Goal: Communication & Community: Answer question/provide support

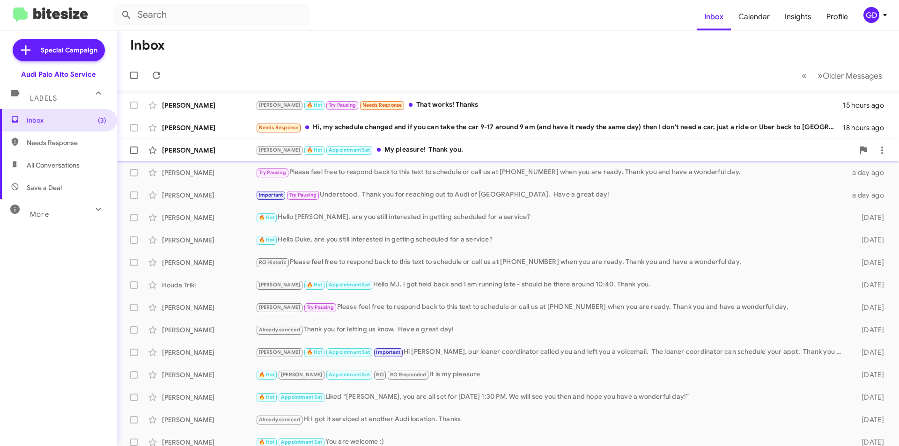
click at [174, 149] on div "[PERSON_NAME]" at bounding box center [209, 150] width 94 height 9
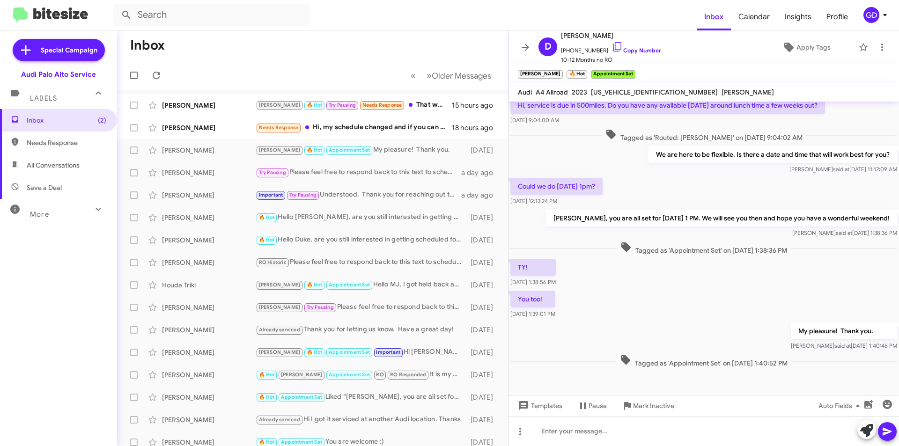
scroll to position [67, 0]
click at [48, 142] on span "Needs Response" at bounding box center [67, 142] width 80 height 9
type input "in:needs-response"
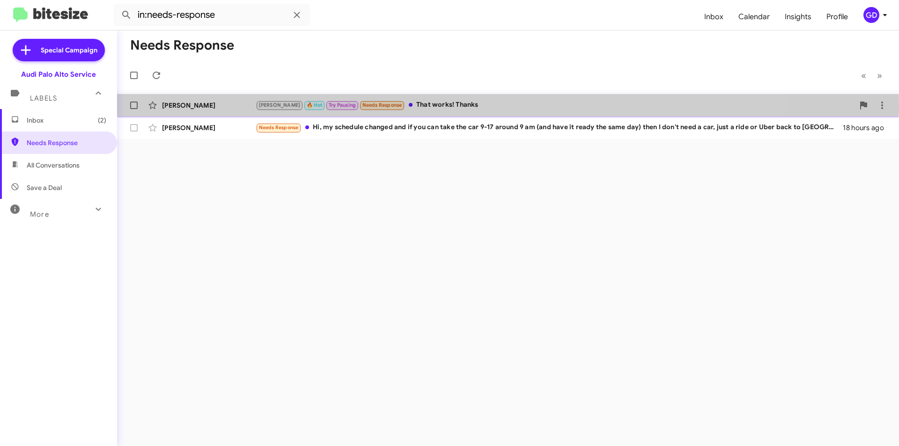
click at [190, 106] on div "[PERSON_NAME]" at bounding box center [209, 105] width 94 height 9
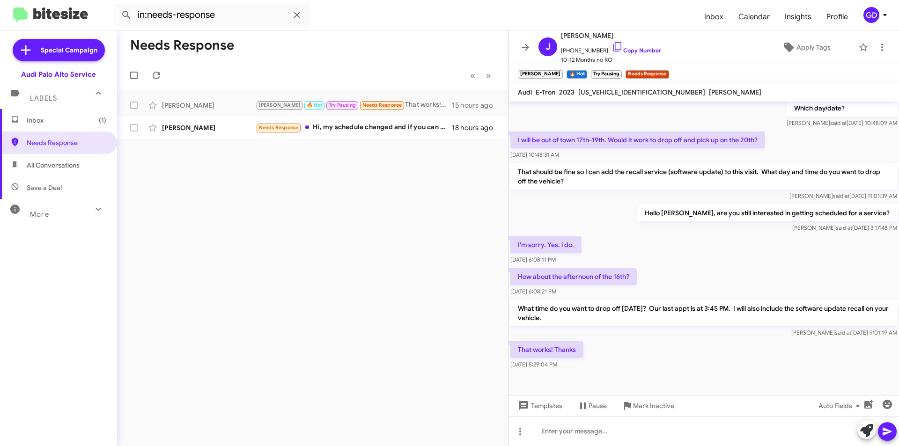
scroll to position [149, 0]
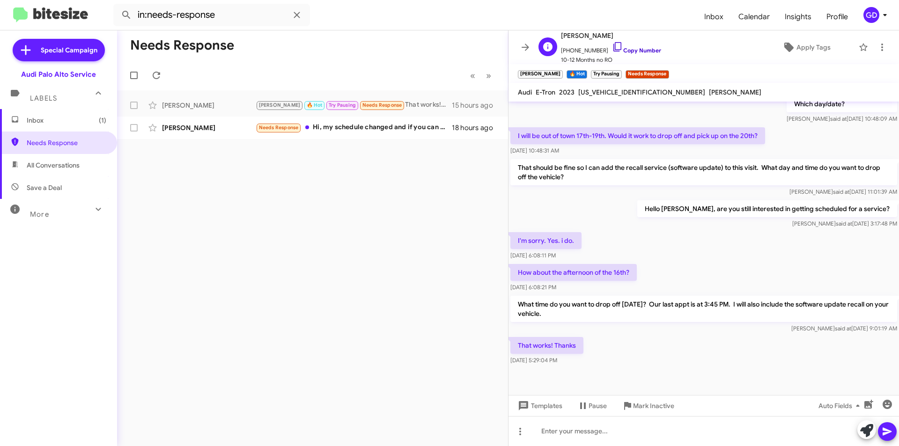
click at [635, 52] on link "Copy Number" at bounding box center [636, 50] width 49 height 7
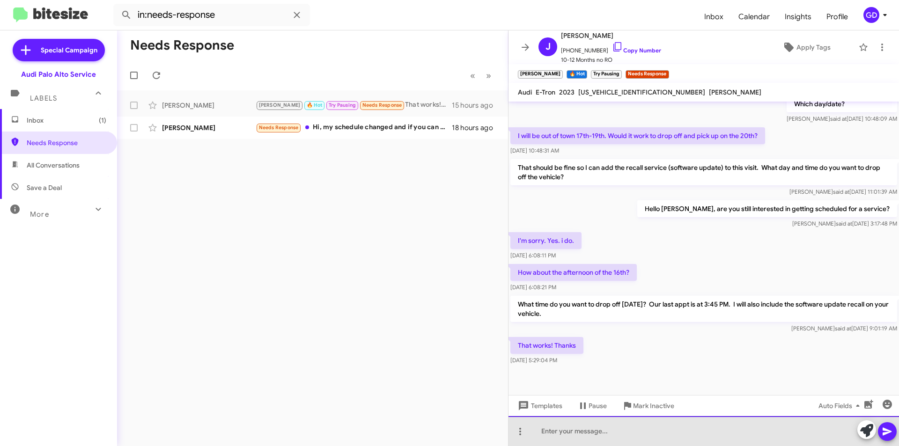
click at [548, 439] on div at bounding box center [703, 431] width 390 height 30
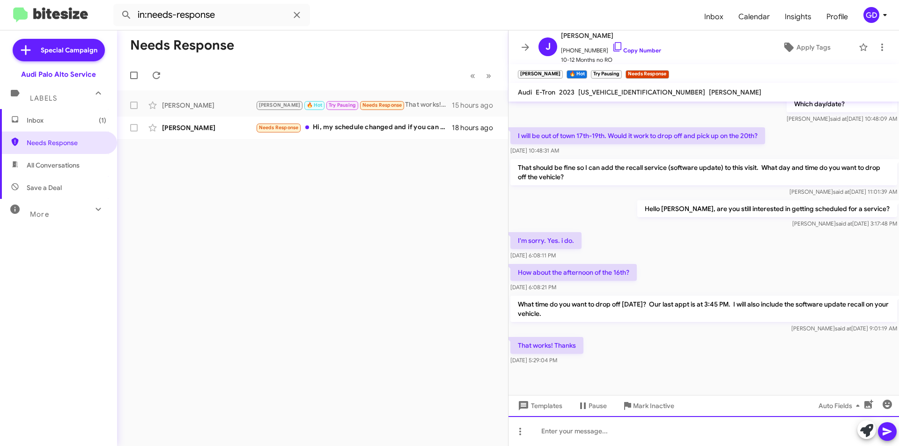
paste div
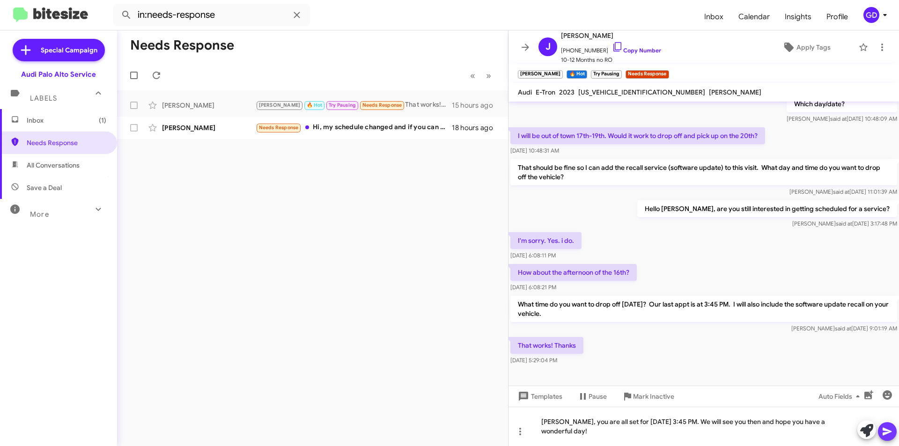
click at [887, 431] on icon at bounding box center [886, 432] width 9 height 8
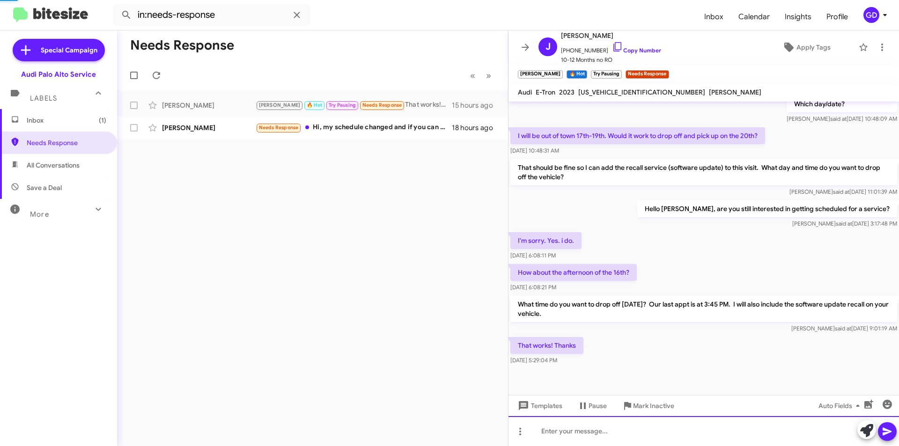
scroll to position [0, 0]
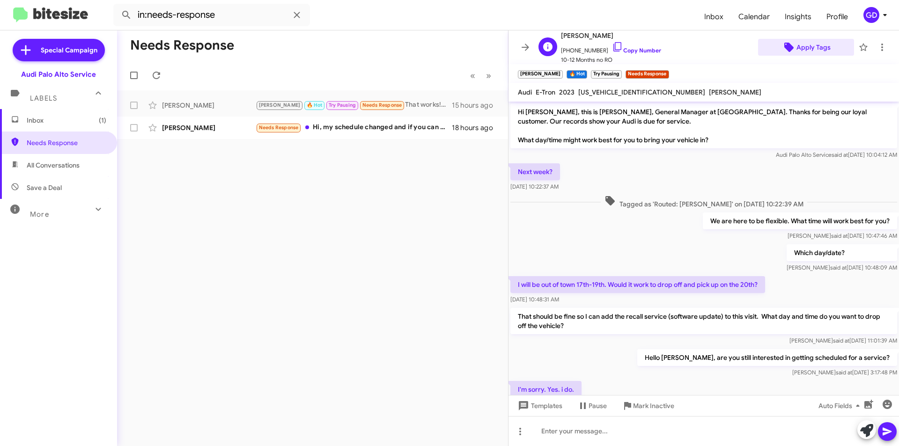
click at [804, 46] on span "Apply Tags" at bounding box center [813, 47] width 34 height 17
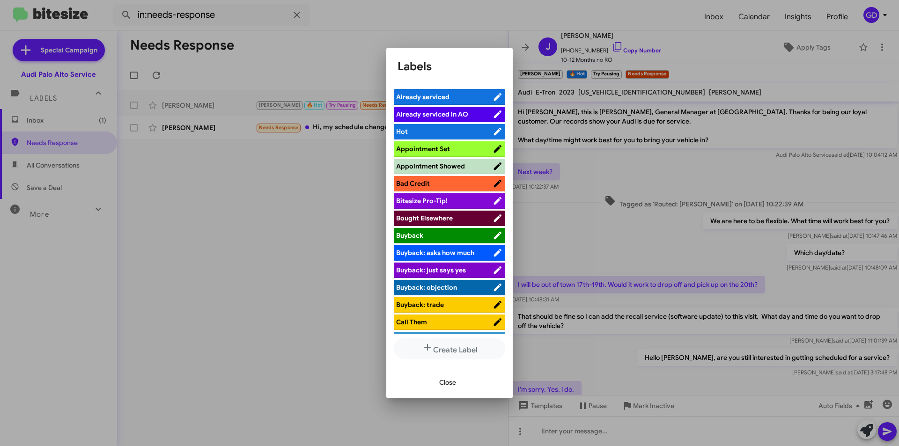
click at [439, 146] on span "Appointment Set" at bounding box center [423, 149] width 54 height 8
click at [447, 381] on span "Close" at bounding box center [447, 382] width 17 height 17
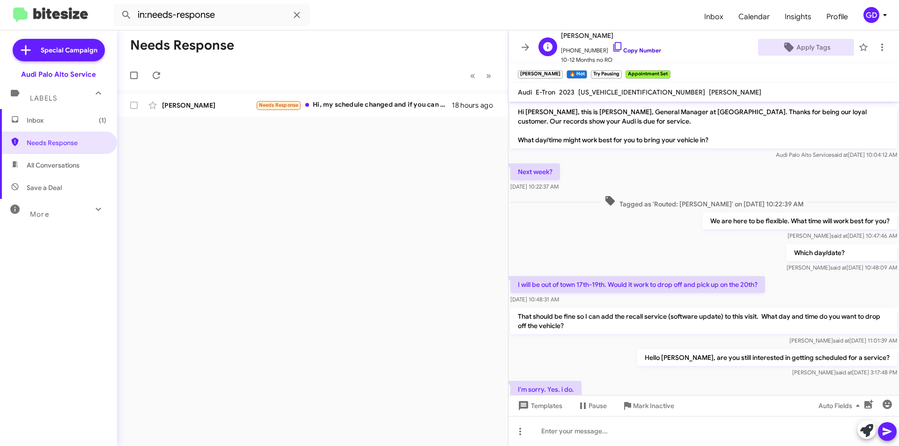
click at [634, 48] on link "Copy Number" at bounding box center [636, 50] width 49 height 7
click at [275, 159] on div "Needs Response « Previous » Next [PERSON_NAME] Needs Response Hi, my schedule c…" at bounding box center [312, 238] width 391 height 416
click at [404, 106] on div "Needs Response Hi, my schedule changed and if you can take the car 9-17 around …" at bounding box center [359, 105] width 207 height 11
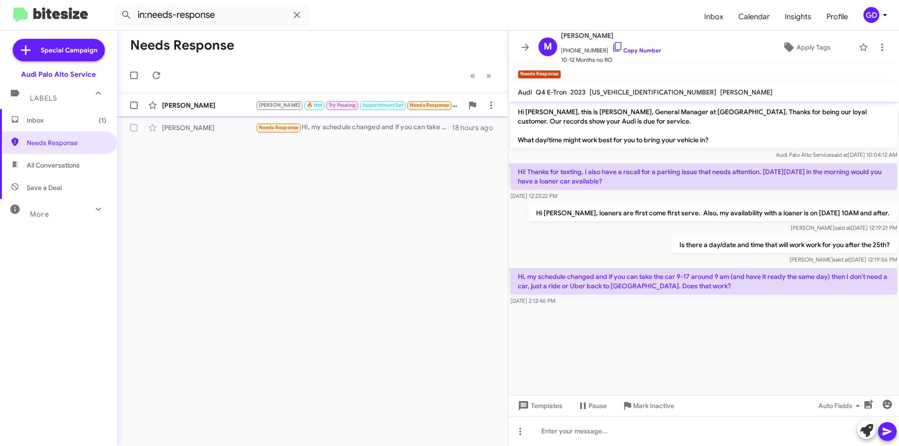
click at [204, 106] on div "[PERSON_NAME]" at bounding box center [209, 105] width 94 height 9
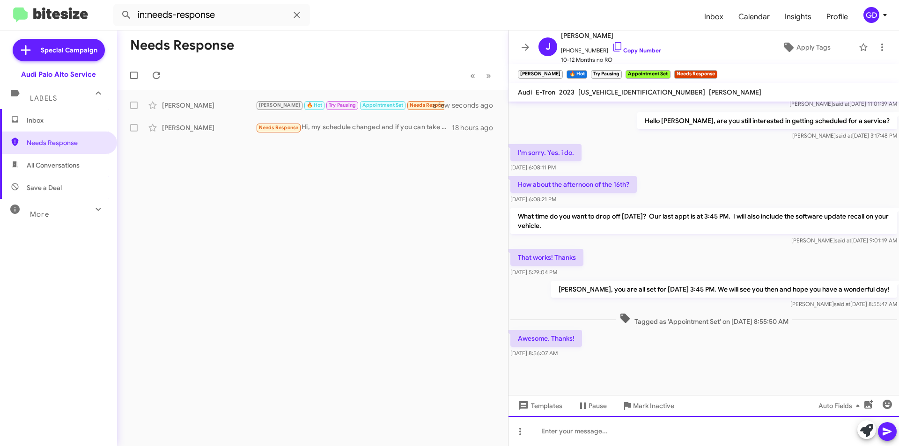
click at [560, 430] on div at bounding box center [703, 431] width 390 height 30
click at [885, 431] on icon at bounding box center [886, 431] width 11 height 11
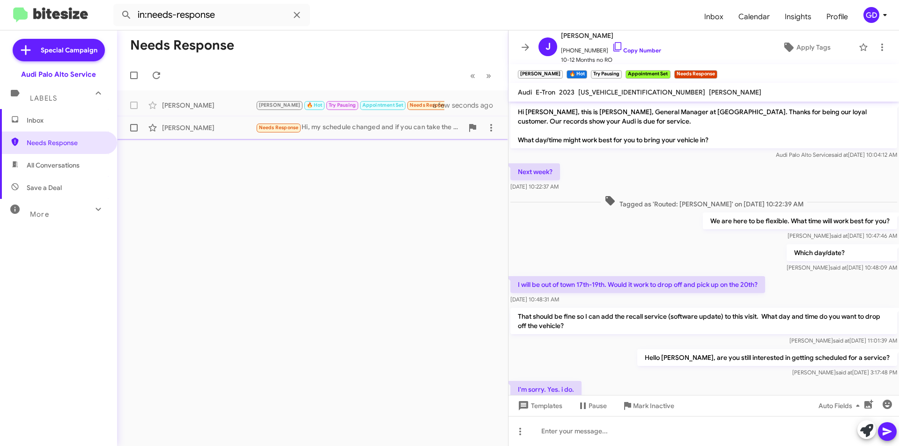
click at [187, 134] on div "[PERSON_NAME] Needs Response Hi, my schedule changed and if you can take the ca…" at bounding box center [313, 127] width 376 height 19
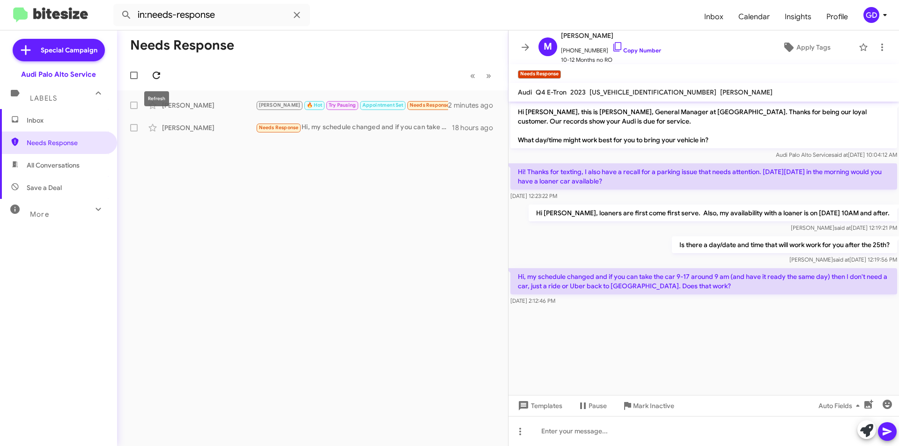
click at [159, 73] on icon at bounding box center [156, 75] width 7 height 7
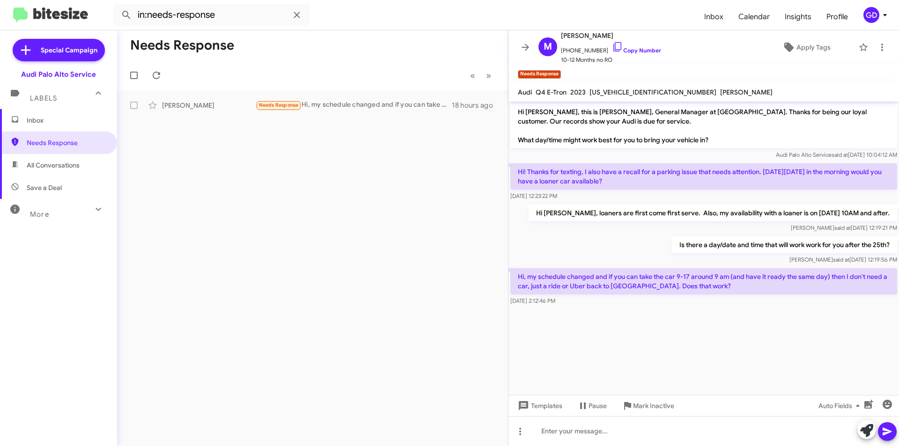
click at [54, 186] on span "Save a Deal" at bounding box center [44, 187] width 35 height 9
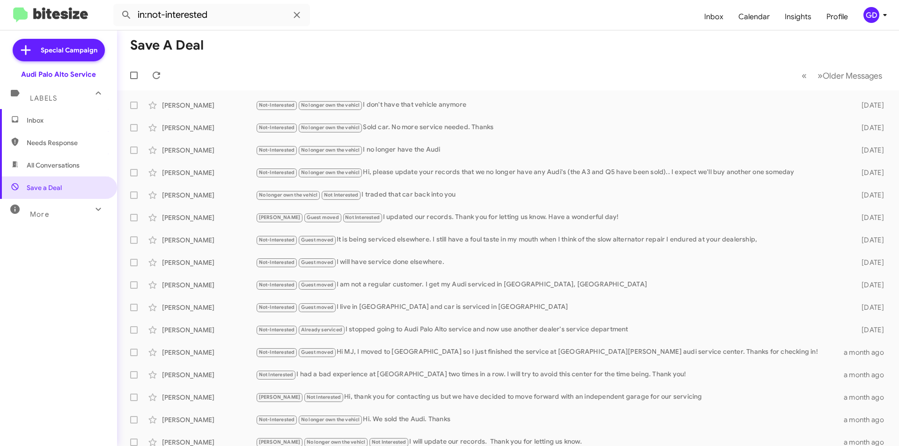
click at [55, 167] on span "All Conversations" at bounding box center [53, 165] width 53 height 9
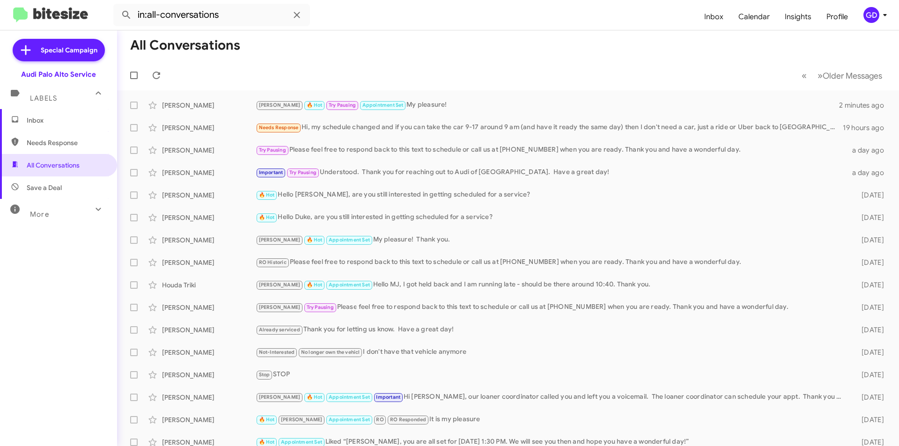
click at [52, 143] on span "Needs Response" at bounding box center [67, 142] width 80 height 9
type input "in:needs-response"
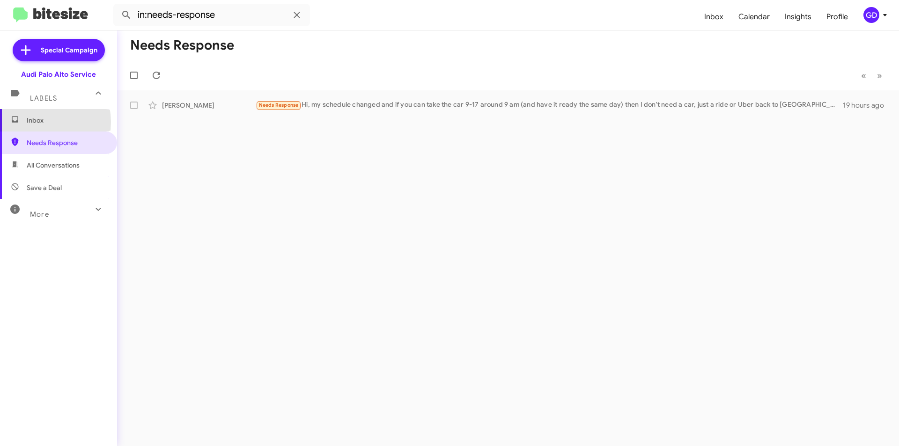
click at [32, 122] on span "Inbox" at bounding box center [67, 120] width 80 height 9
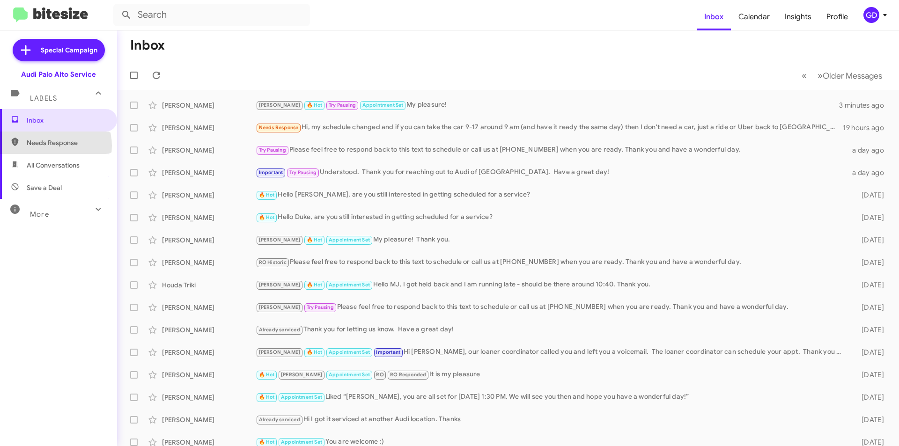
click at [51, 146] on span "Needs Response" at bounding box center [67, 142] width 80 height 9
type input "in:needs-response"
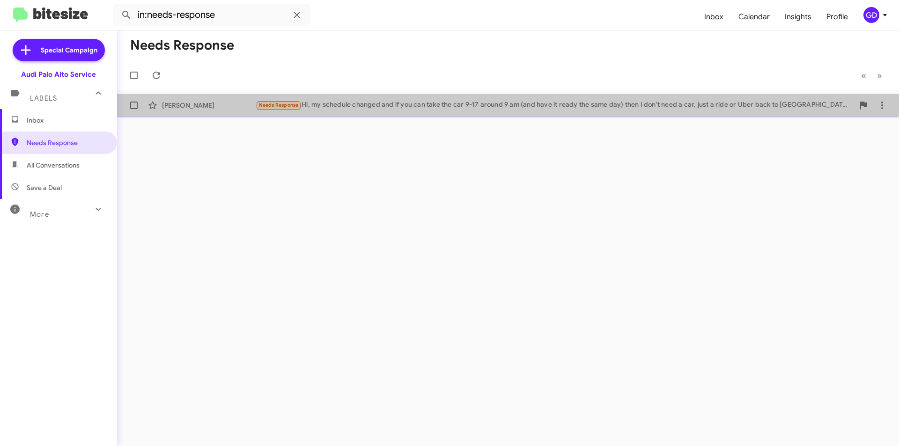
click at [374, 105] on div "Needs Response Hi, my schedule changed and if you can take the car 9-17 around …" at bounding box center [555, 105] width 598 height 11
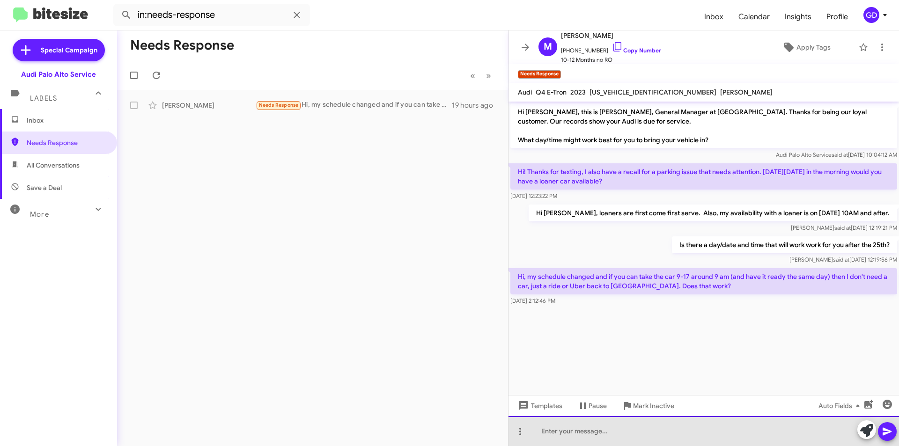
click at [558, 433] on div at bounding box center [703, 431] width 390 height 30
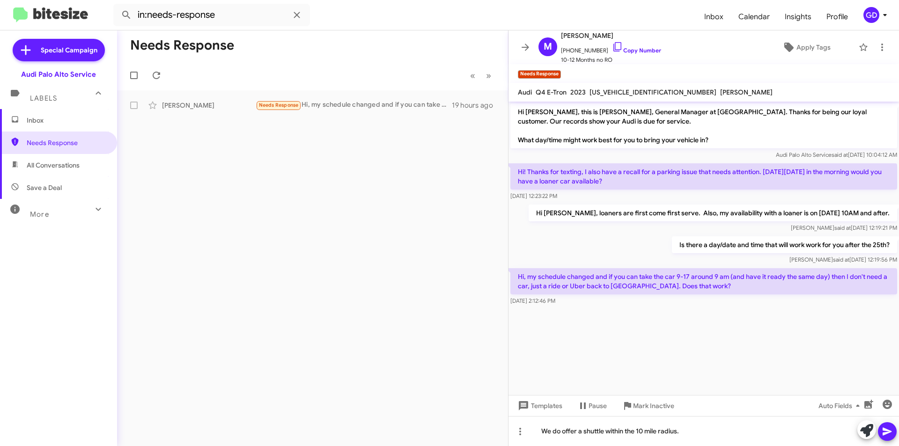
click at [885, 434] on icon at bounding box center [886, 432] width 9 height 8
click at [635, 52] on link "Copy Number" at bounding box center [636, 50] width 49 height 7
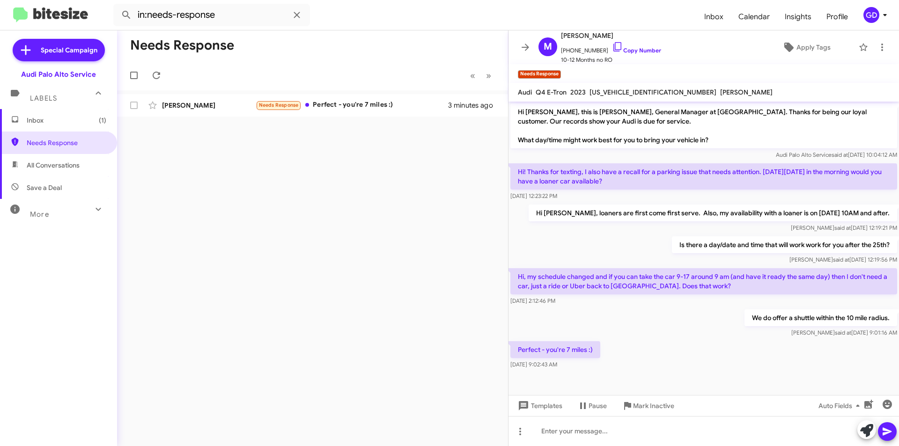
click at [240, 228] on div "Needs Response « Previous » Next [PERSON_NAME] Needs Response Perfect - you're …" at bounding box center [312, 238] width 391 height 416
click at [342, 109] on div "Needs Response Perfect - you're 7 miles :)" at bounding box center [359, 105] width 207 height 11
click at [637, 51] on link "Copy Number" at bounding box center [636, 50] width 49 height 7
click at [691, 330] on div "We do offer a shuttle within the 10 mile radius. [PERSON_NAME] said at [DATE] 9…" at bounding box center [703, 324] width 390 height 32
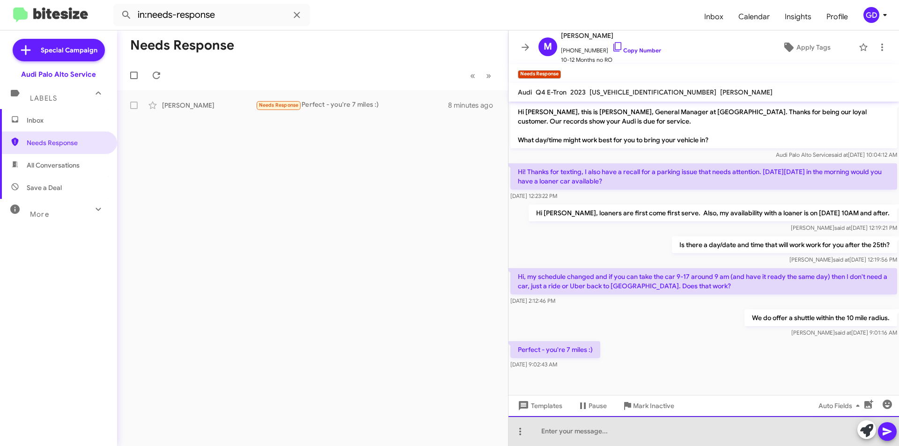
click at [558, 435] on div at bounding box center [703, 431] width 390 height 30
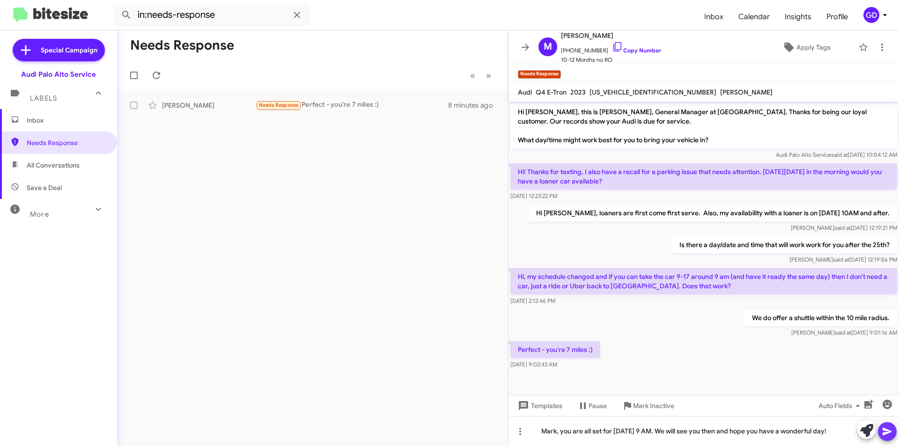
click at [888, 429] on icon at bounding box center [886, 431] width 11 height 11
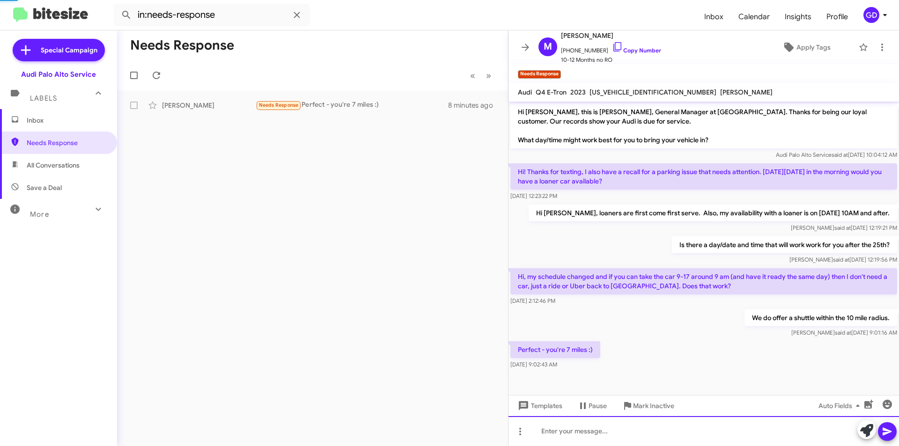
scroll to position [27, 0]
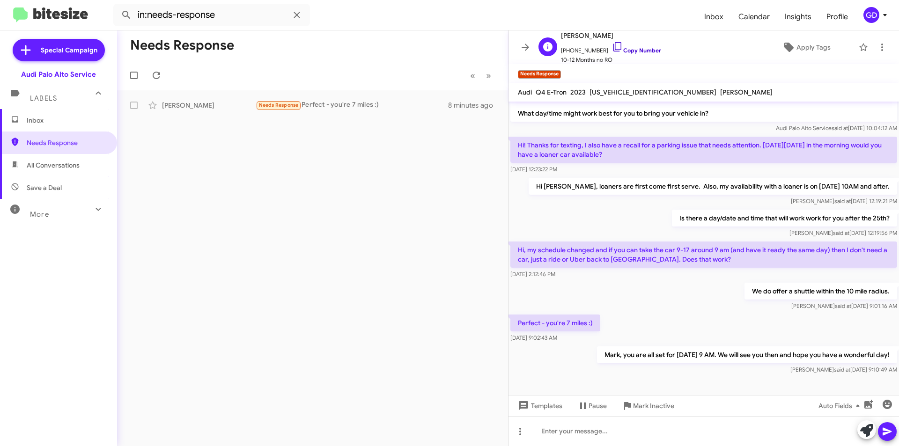
click at [630, 51] on link "Copy Number" at bounding box center [636, 50] width 49 height 7
click at [789, 49] on span "Apply Tags" at bounding box center [805, 47] width 81 height 17
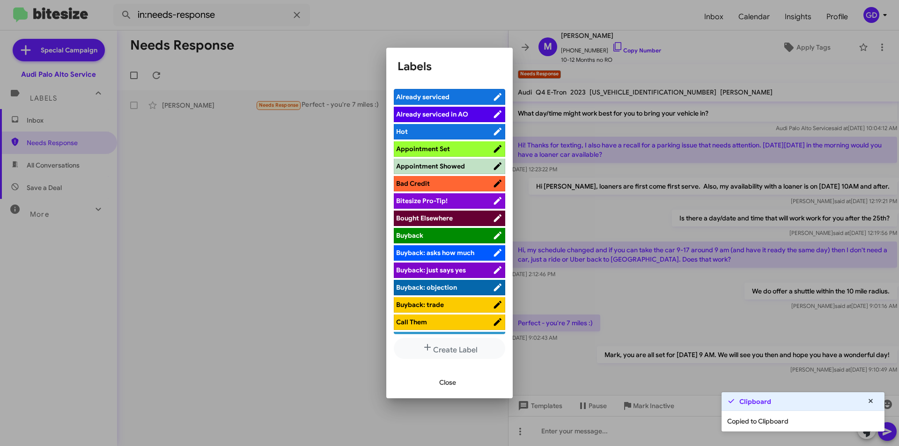
click at [442, 149] on span "Appointment Set" at bounding box center [423, 149] width 54 height 8
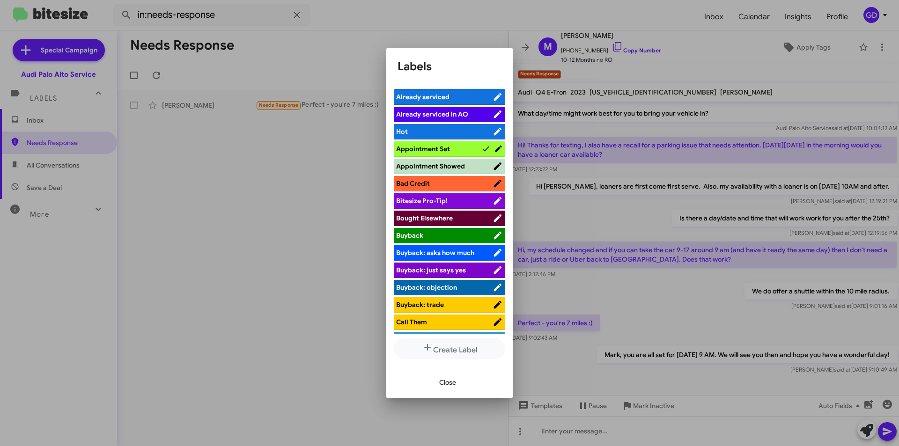
click at [442, 383] on span "Close" at bounding box center [447, 382] width 17 height 17
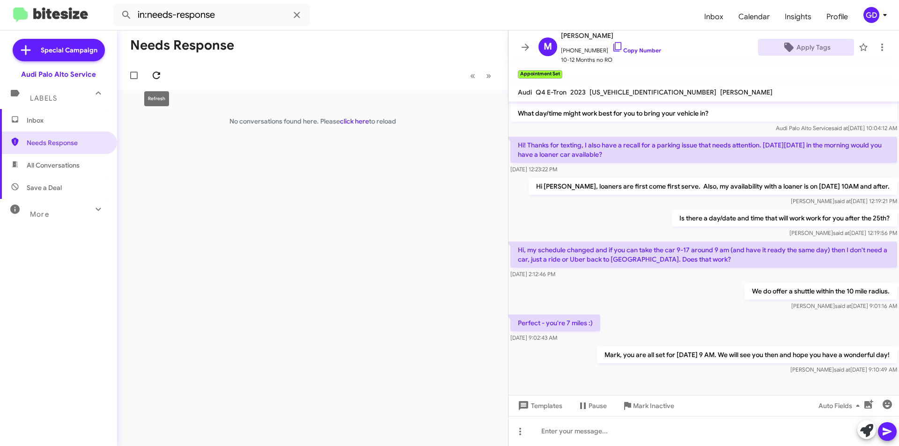
click at [156, 75] on icon at bounding box center [156, 75] width 11 height 11
